Goal: Find specific page/section: Find specific page/section

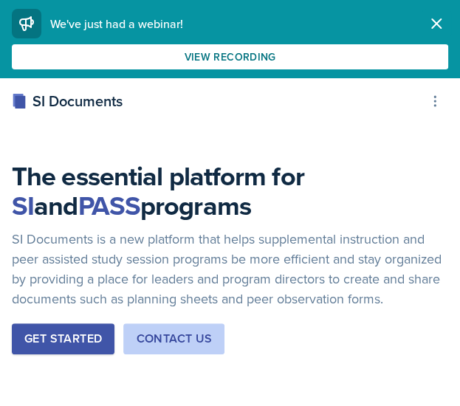
click at [435, 24] on icon "button" at bounding box center [436, 23] width 9 height 9
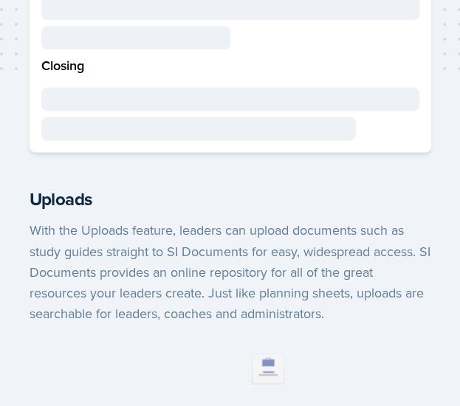
scroll to position [1862, 0]
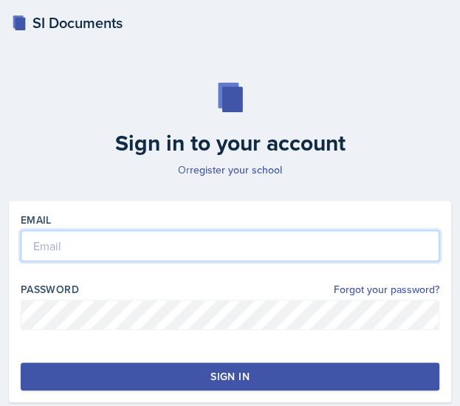
click at [71, 245] on input "email" at bounding box center [230, 245] width 418 height 31
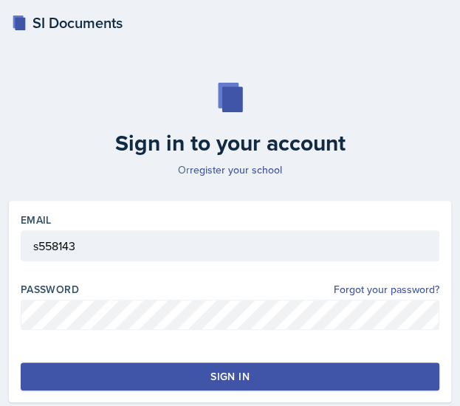
click at [77, 296] on label "Password" at bounding box center [50, 289] width 58 height 15
click at [170, 372] on button "Sign in" at bounding box center [230, 376] width 418 height 28
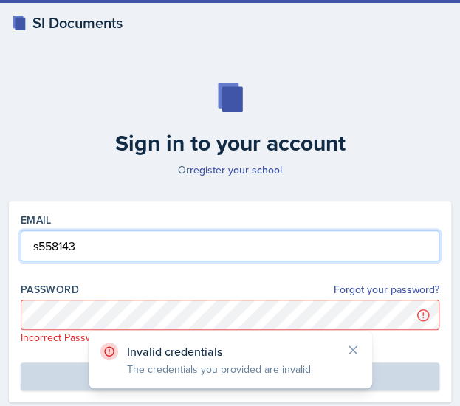
click at [114, 247] on input "s558143" at bounding box center [230, 245] width 418 height 31
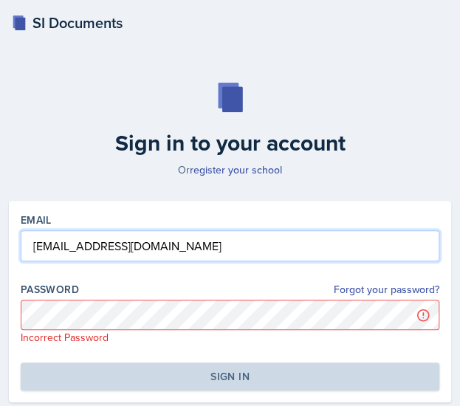
type input "[EMAIL_ADDRESS][DOMAIN_NAME]"
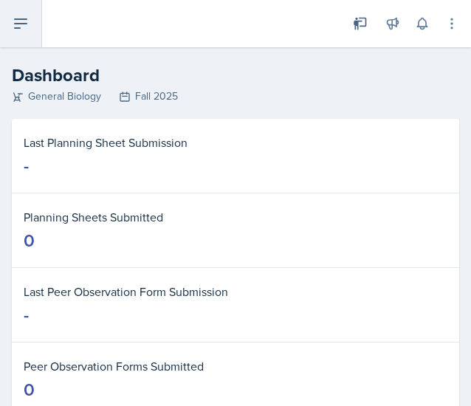
click at [28, 36] on button at bounding box center [21, 23] width 42 height 47
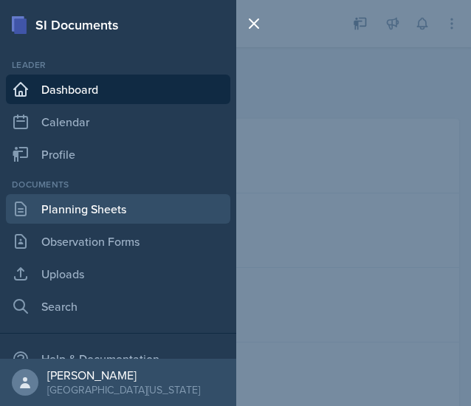
click at [96, 207] on link "Planning Sheets" at bounding box center [118, 209] width 224 height 30
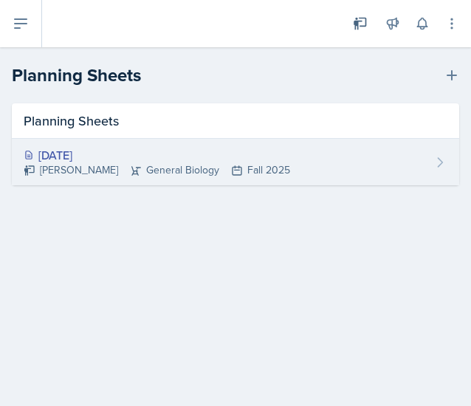
click at [362, 169] on div "[DATE] [PERSON_NAME] General Biology Fall 2025" at bounding box center [235, 162] width 447 height 46
